Goal: Check status: Check status

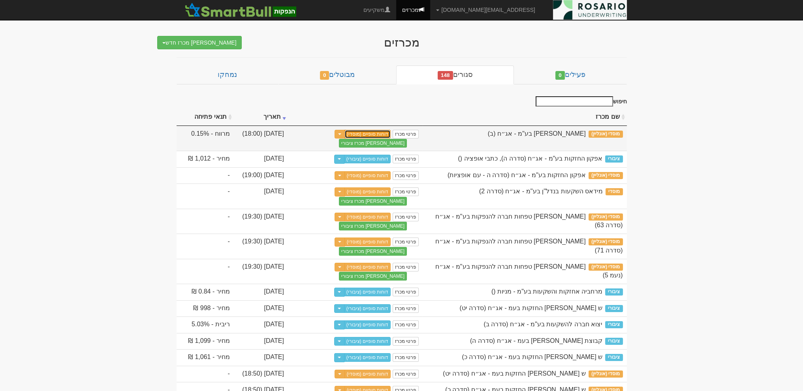
click at [382, 134] on link "דוחות סופיים (מוסדי)" at bounding box center [367, 134] width 47 height 9
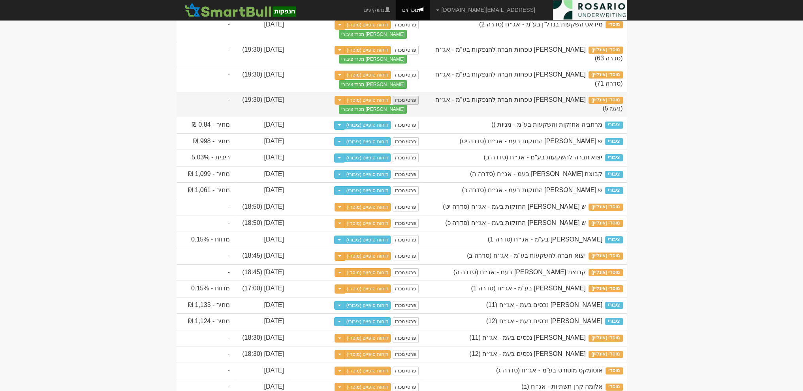
scroll to position [197, 0]
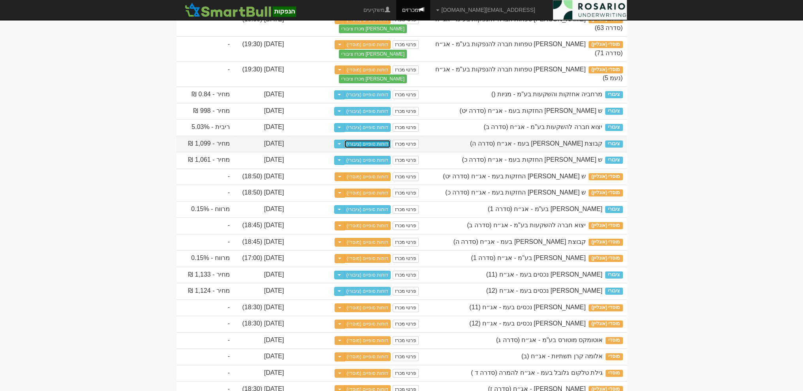
click at [375, 148] on link "דוחות סופיים (ציבורי)" at bounding box center [367, 144] width 47 height 9
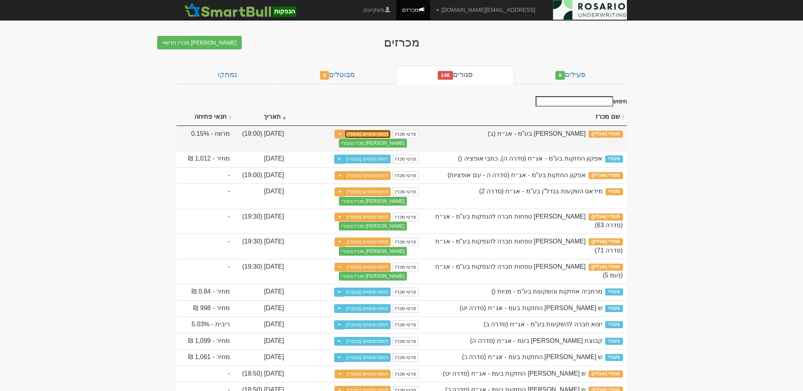
click at [384, 130] on link "דוחות סופיים (מוסדי)" at bounding box center [367, 134] width 47 height 9
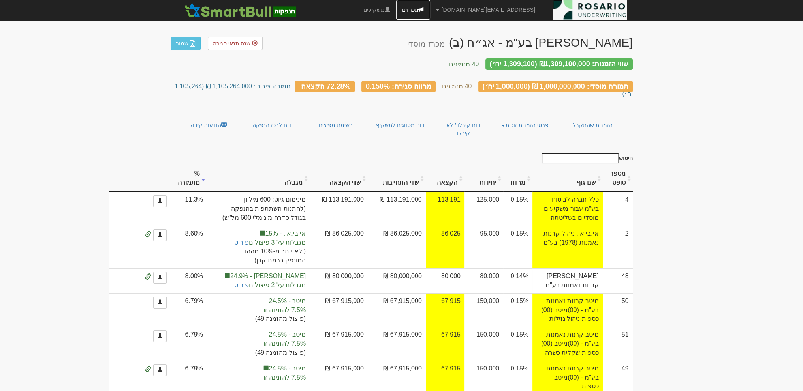
click at [430, 14] on link "מכרזים" at bounding box center [413, 10] width 34 height 20
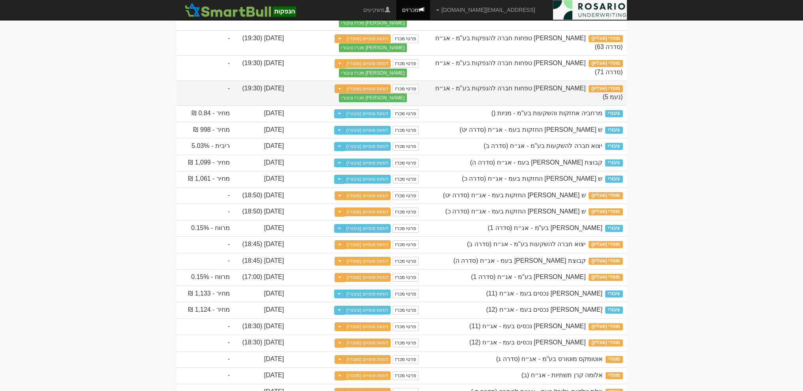
scroll to position [267, 0]
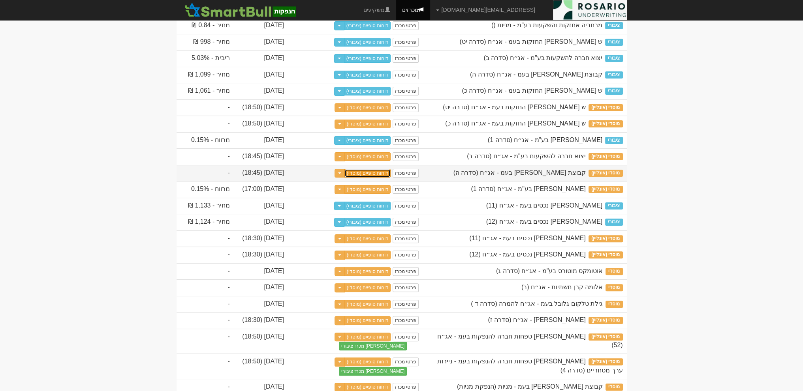
click at [377, 178] on link "דוחות סופיים (מוסדי)" at bounding box center [367, 173] width 47 height 9
